Goal: Task Accomplishment & Management: Use online tool/utility

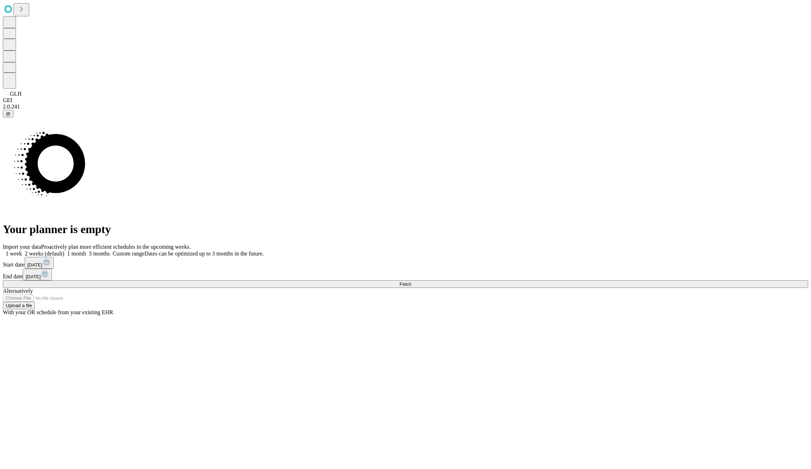
click at [110, 250] on span at bounding box center [110, 253] width 0 height 6
click at [54, 269] on button "[DATE]" at bounding box center [39, 263] width 29 height 12
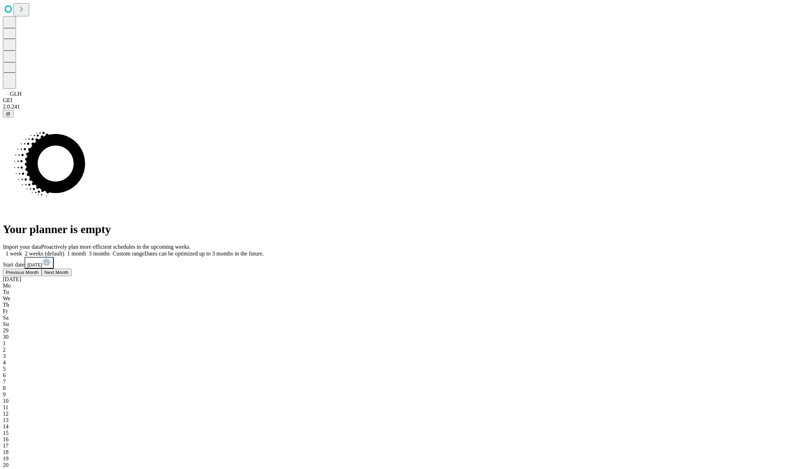
click at [592, 327] on div "29" at bounding box center [405, 330] width 805 height 6
click at [543, 303] on div "Import your data Proactively plan more efficient schedules in the upcoming week…" at bounding box center [405, 421] width 805 height 355
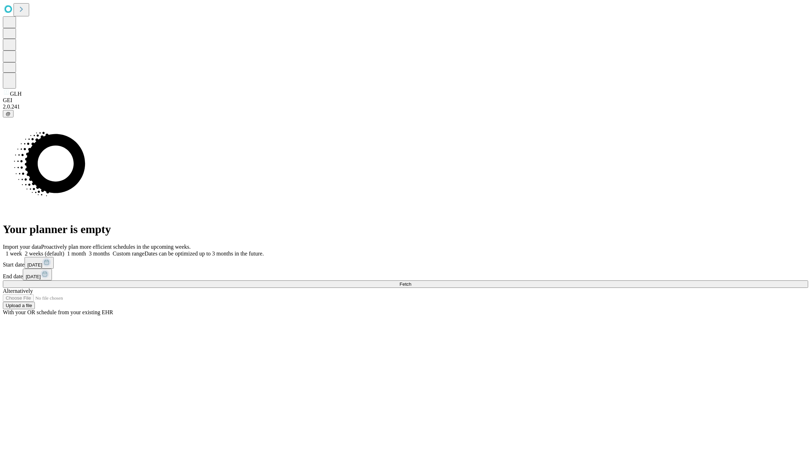
click at [605, 288] on button "Fetch" at bounding box center [405, 283] width 805 height 7
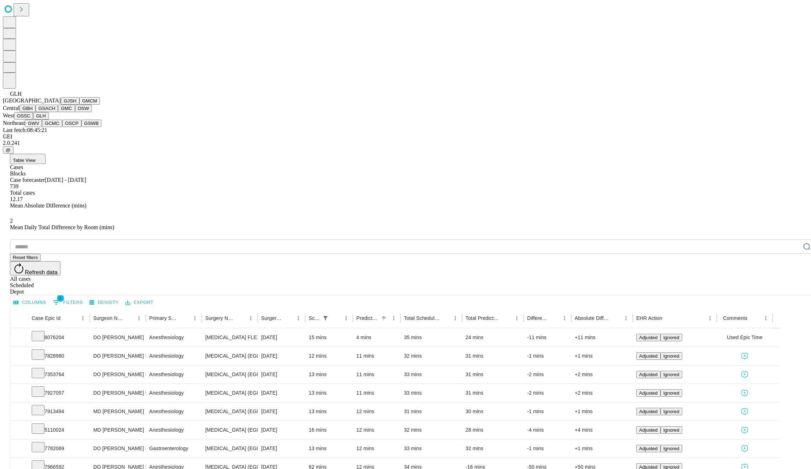
click at [14, 97] on span "GLH" at bounding box center [16, 94] width 12 height 6
click at [42, 127] on button "GWV" at bounding box center [33, 123] width 17 height 7
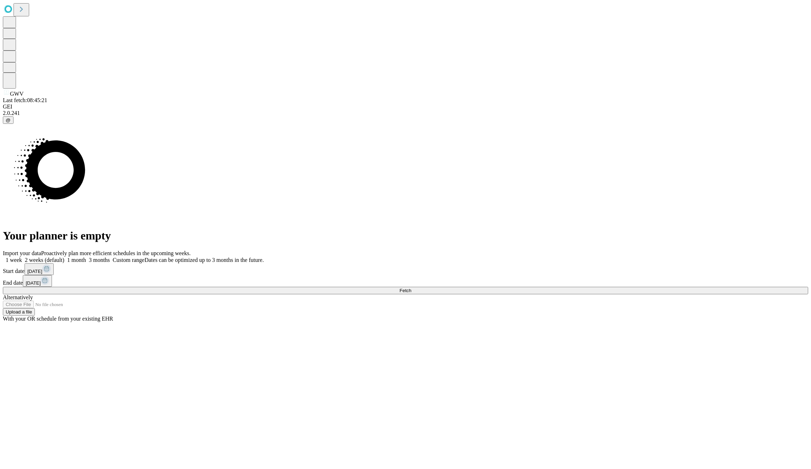
click at [42, 269] on span "[DATE]" at bounding box center [34, 271] width 15 height 5
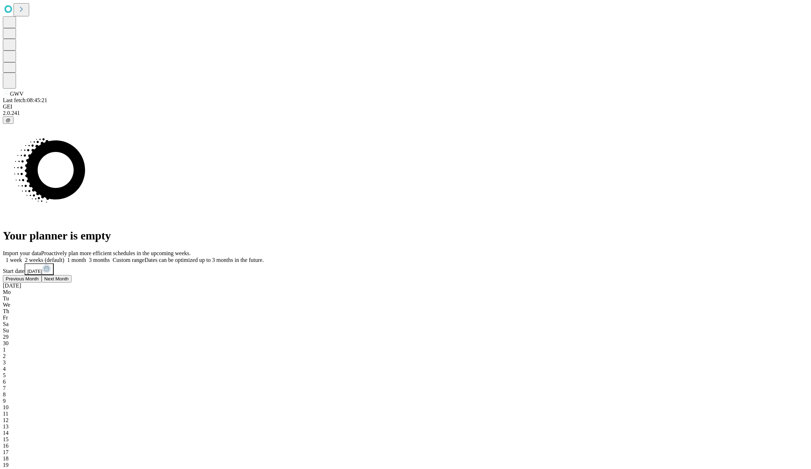
click at [9, 334] on span "29" at bounding box center [6, 337] width 6 height 6
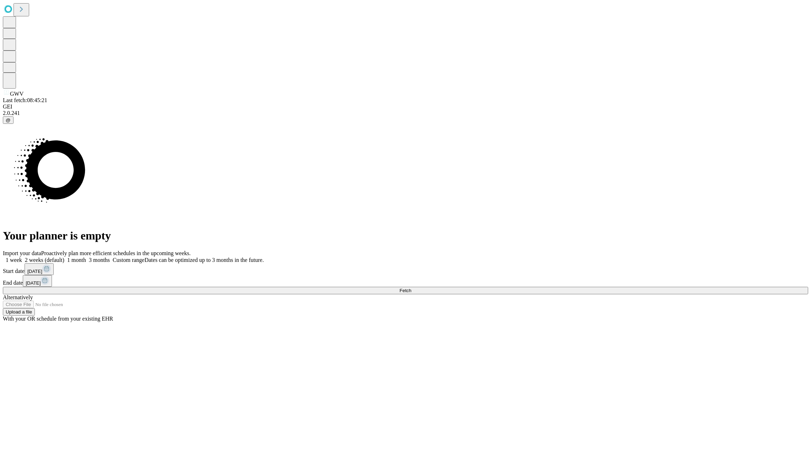
click at [543, 314] on div "Import your data Proactively plan more efficient schedules in the upcoming week…" at bounding box center [405, 286] width 805 height 72
click at [110, 257] on span at bounding box center [110, 260] width 0 height 6
click at [264, 257] on span at bounding box center [264, 260] width 0 height 6
click at [52, 275] on button "[DATE]" at bounding box center [37, 281] width 29 height 12
click at [605, 294] on button "Fetch" at bounding box center [405, 290] width 805 height 7
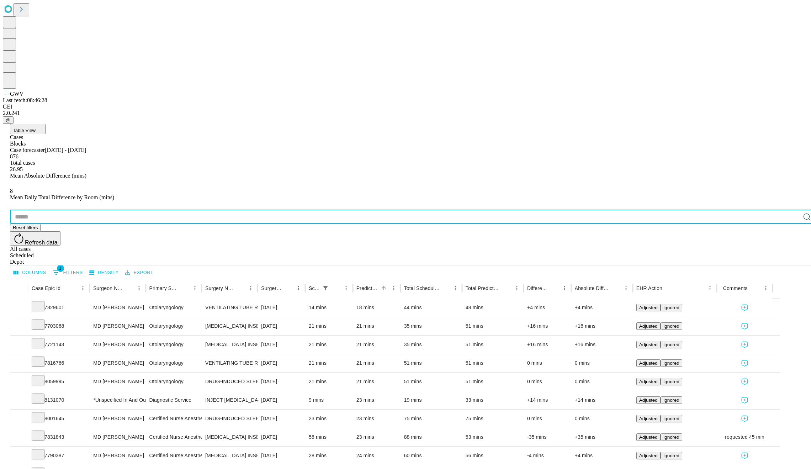
click at [60, 210] on input "text" at bounding box center [405, 217] width 791 height 14
paste input "*******"
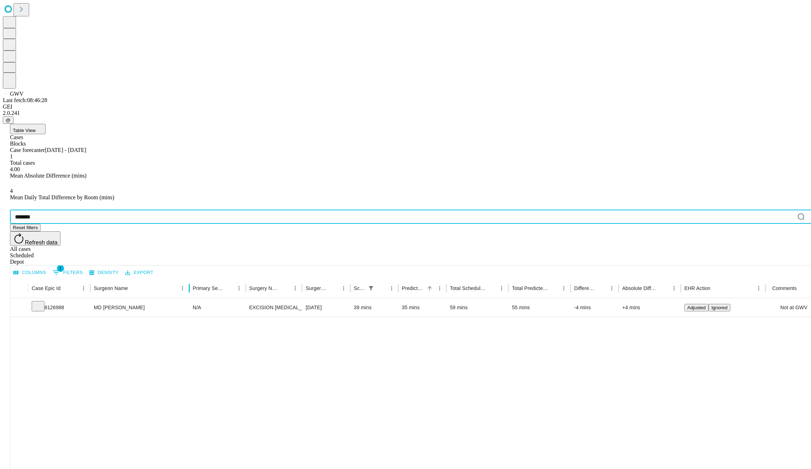
drag, startPoint x: 170, startPoint y: 147, endPoint x: 212, endPoint y: 147, distance: 42.3
click at [191, 278] on div at bounding box center [189, 288] width 4 height 20
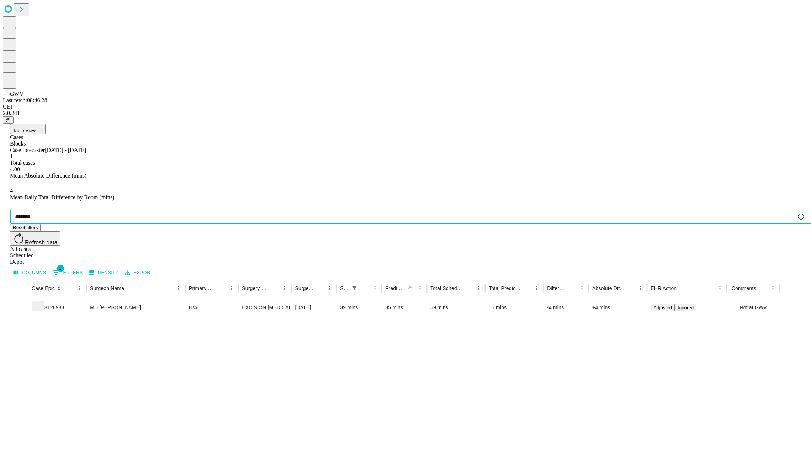
type input "*******"
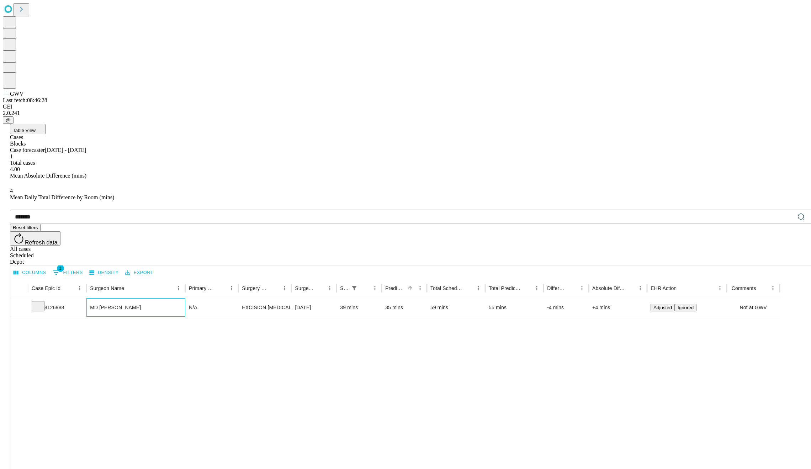
click at [175, 299] on div "MD [PERSON_NAME]" at bounding box center [136, 308] width 92 height 18
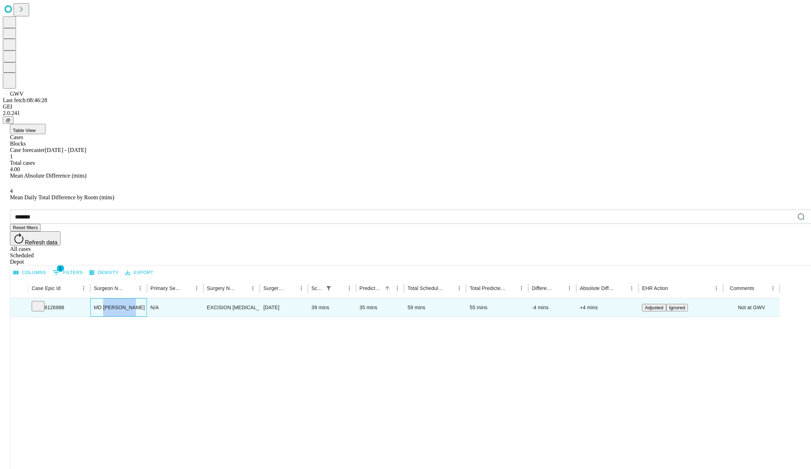
copy div "[PERSON_NAME]"
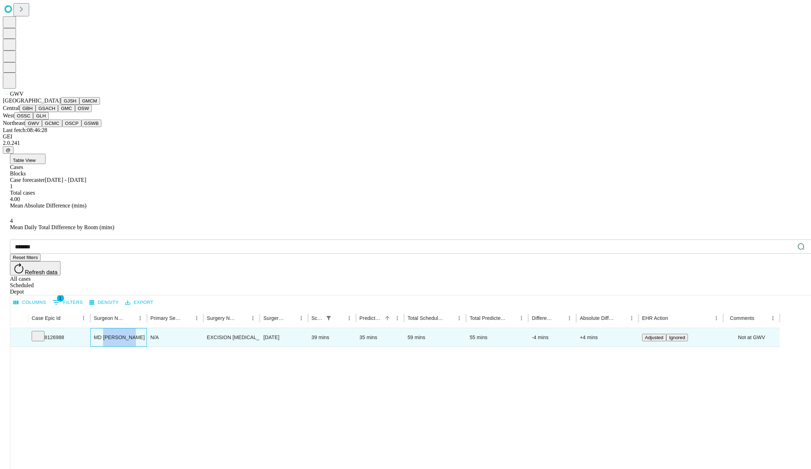
scroll to position [88, 0]
click at [62, 127] on button "OSCP" at bounding box center [71, 123] width 19 height 7
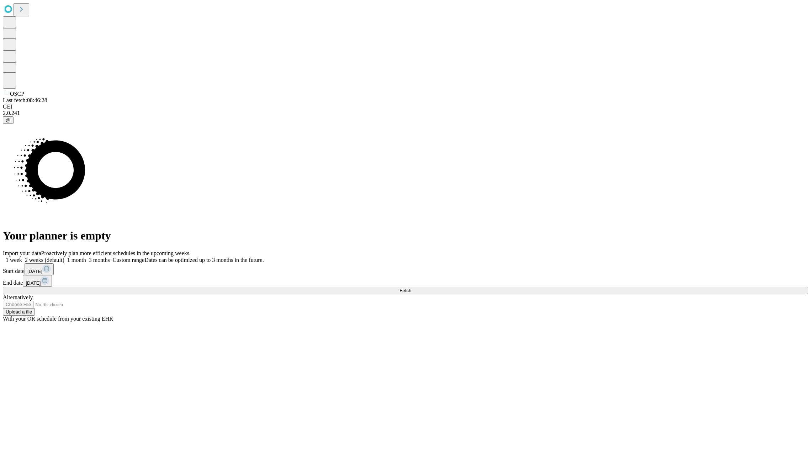
click at [54, 271] on button "[DATE]" at bounding box center [39, 269] width 29 height 12
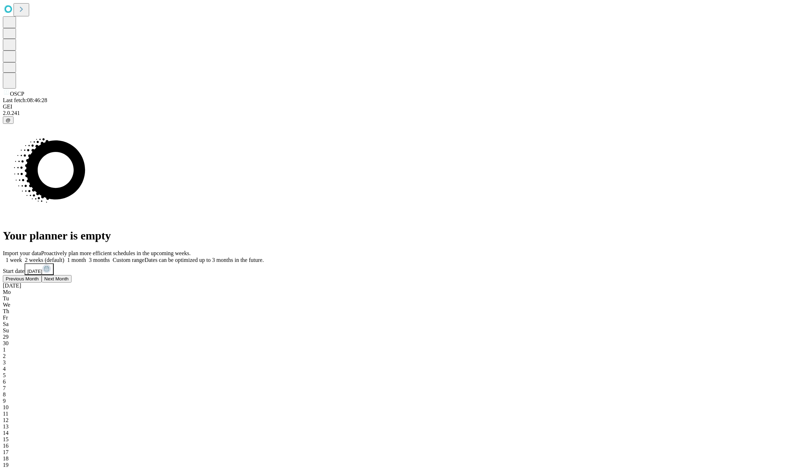
click at [589, 334] on div "29" at bounding box center [405, 337] width 805 height 6
click at [524, 314] on div "Import your data Proactively plan more efficient schedules in the upcoming week…" at bounding box center [405, 427] width 805 height 355
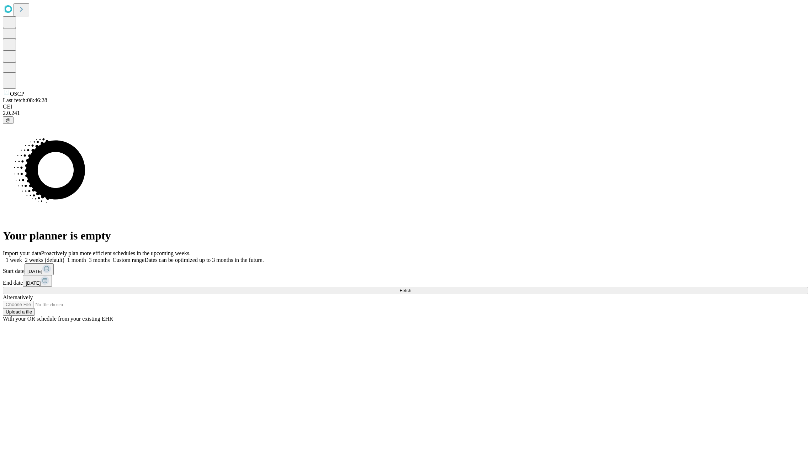
click at [612, 294] on button "Fetch" at bounding box center [405, 290] width 805 height 7
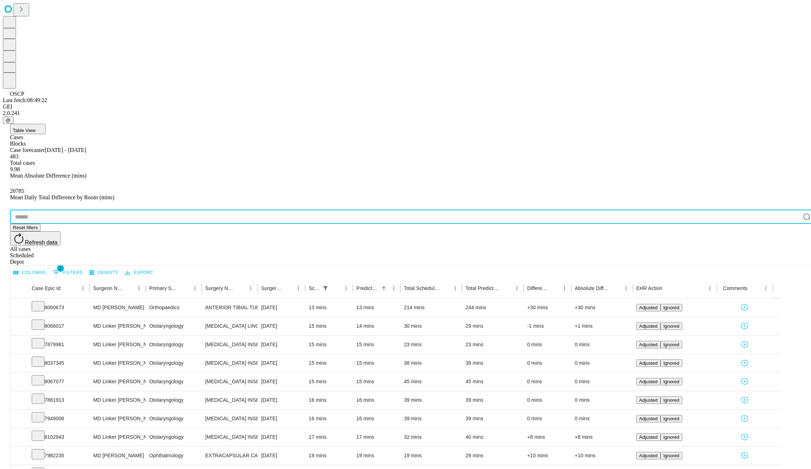
click at [93, 210] on input "text" at bounding box center [405, 217] width 791 height 14
paste input "**********"
type input "**********"
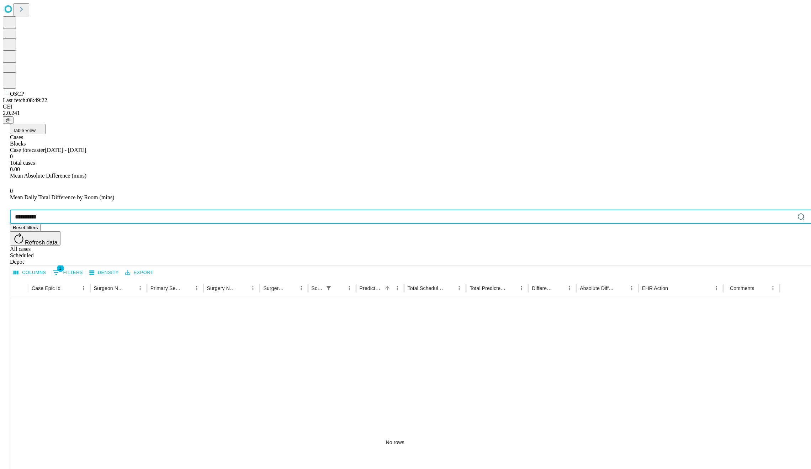
drag, startPoint x: 91, startPoint y: 104, endPoint x: 25, endPoint y: 107, distance: 66.2
click at [25, 107] on div "**********" at bounding box center [405, 448] width 805 height 891
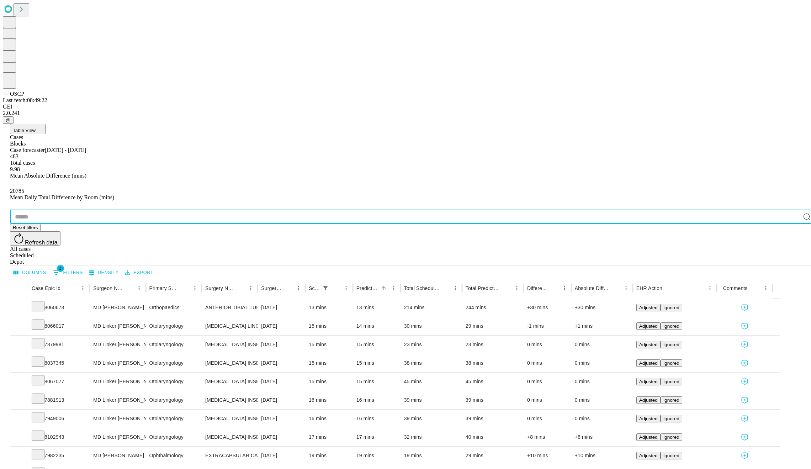
click at [730, 246] on div "All cases" at bounding box center [412, 249] width 805 height 6
